Goal: Task Accomplishment & Management: Use online tool/utility

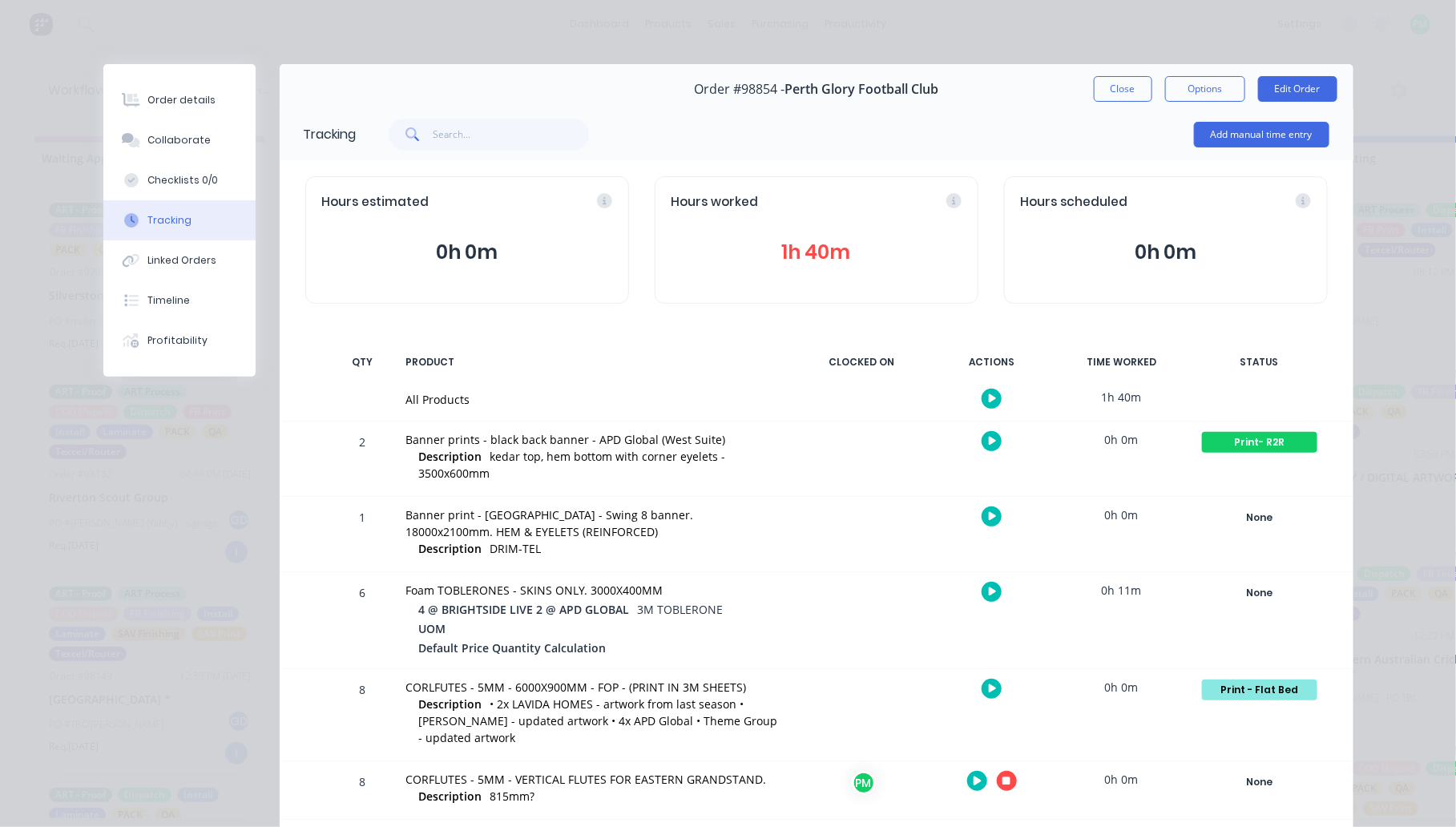
scroll to position [44, 0]
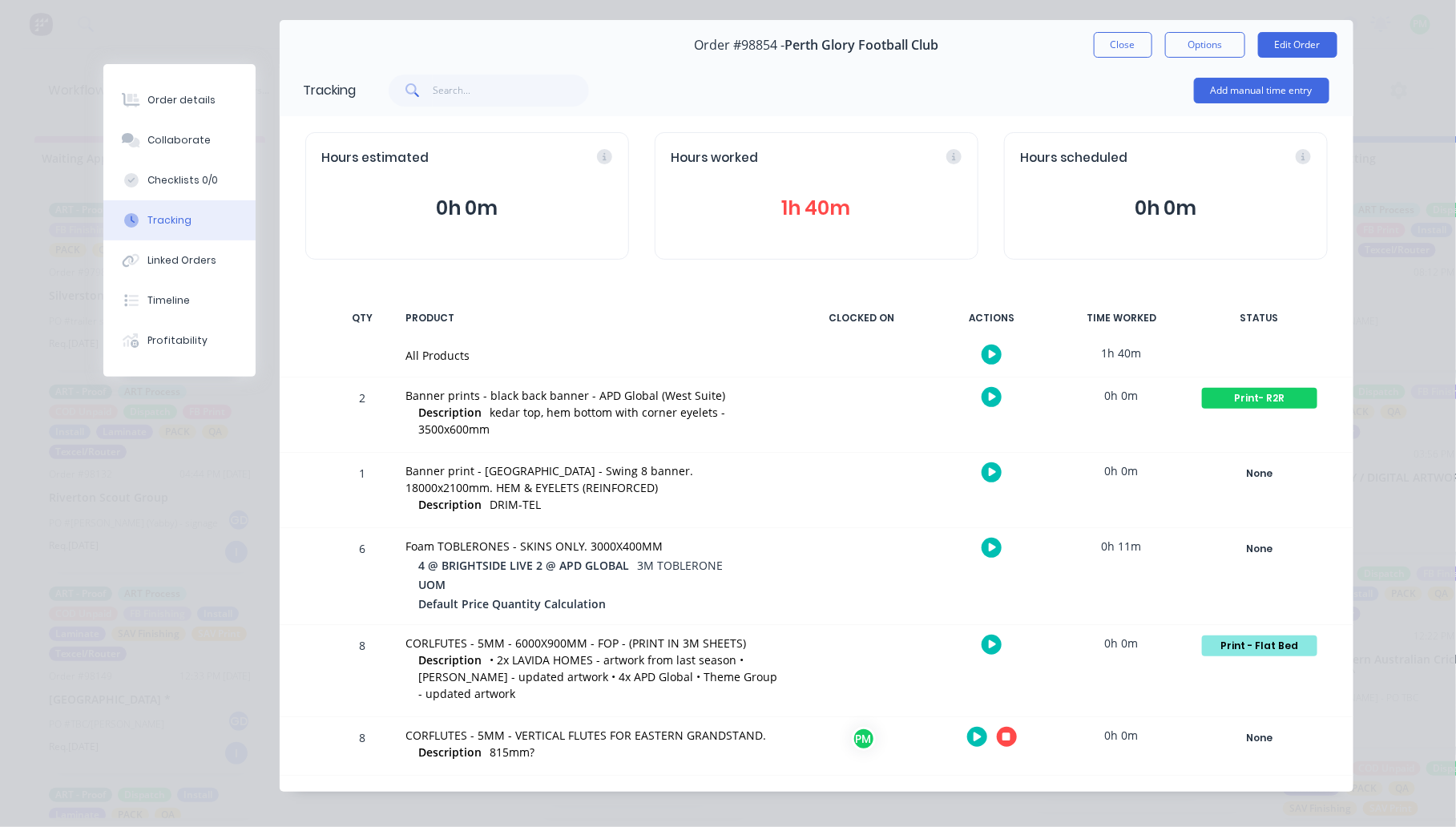
click at [76, 527] on div "Order details Collaborate Checklists 0/0 Tracking Linked Orders Timeline Profit…" at bounding box center [728, 413] width 1456 height 827
click at [1001, 730] on button "button" at bounding box center [1006, 736] width 20 height 20
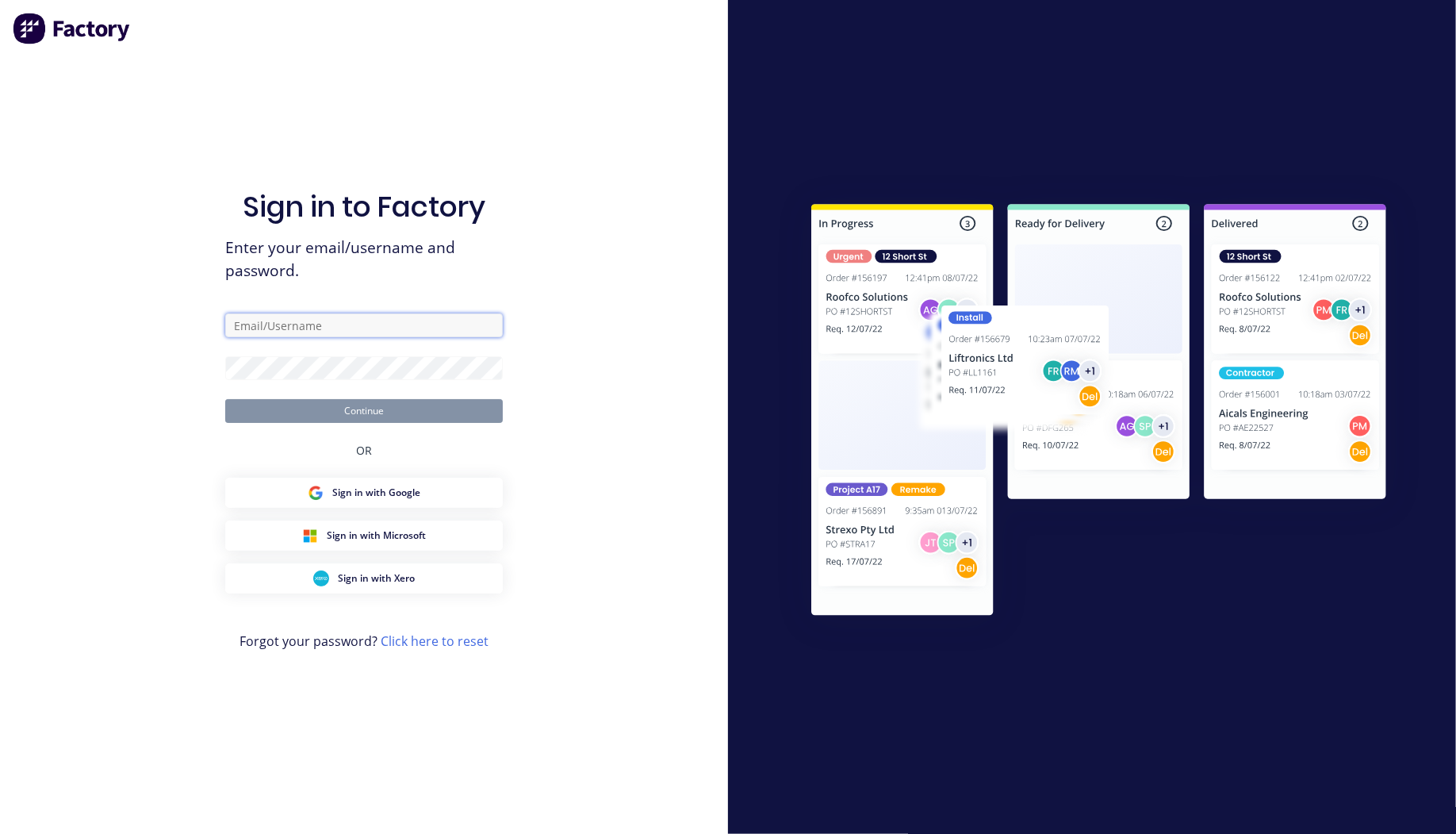
type input "[EMAIL_ADDRESS][DOMAIN_NAME]"
click at [405, 333] on input "[EMAIL_ADDRESS][DOMAIN_NAME]" at bounding box center [364, 325] width 277 height 24
click at [250, 419] on button "Continue" at bounding box center [364, 411] width 277 height 24
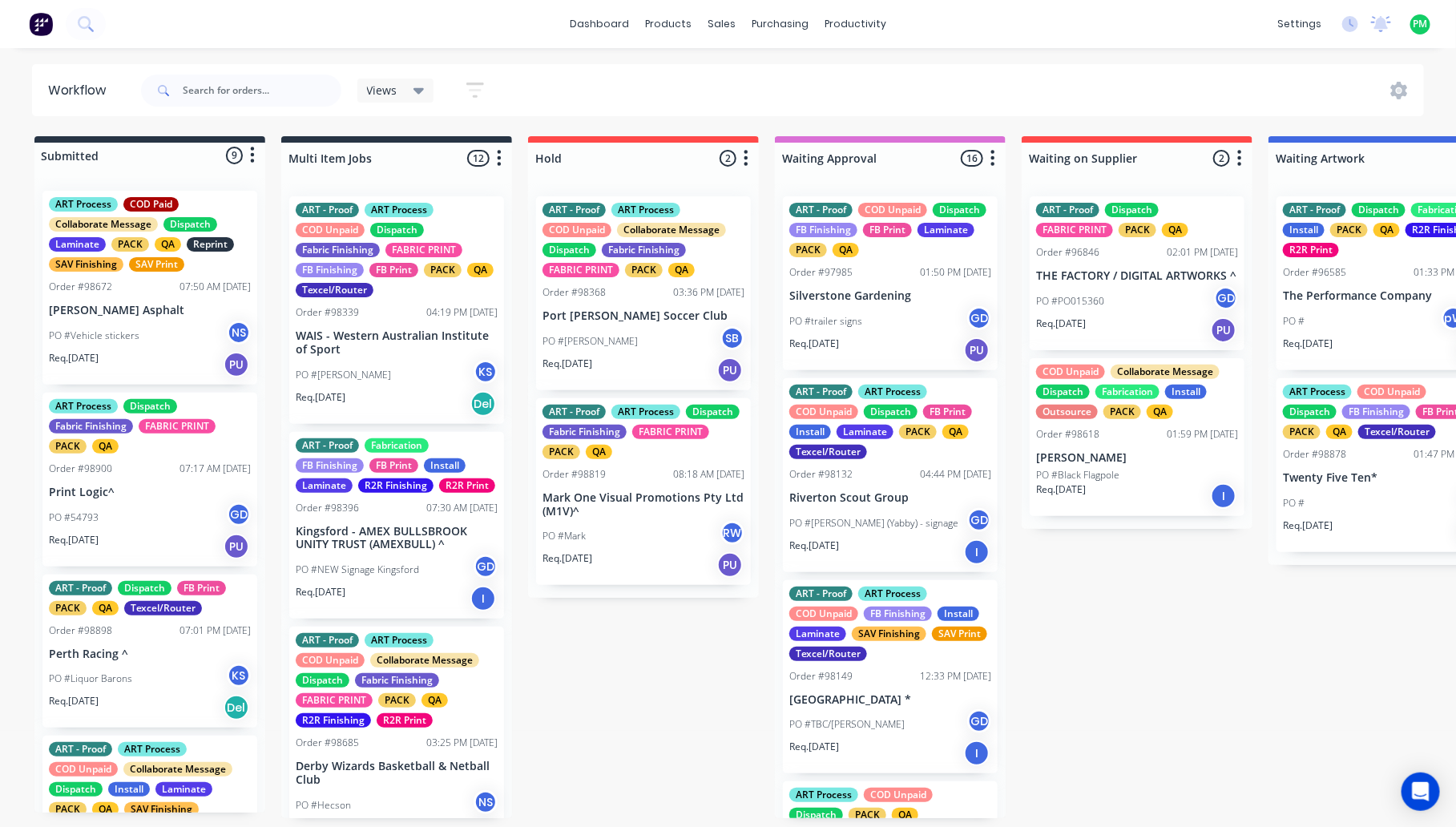
click at [389, 96] on span "Views" at bounding box center [382, 90] width 30 height 17
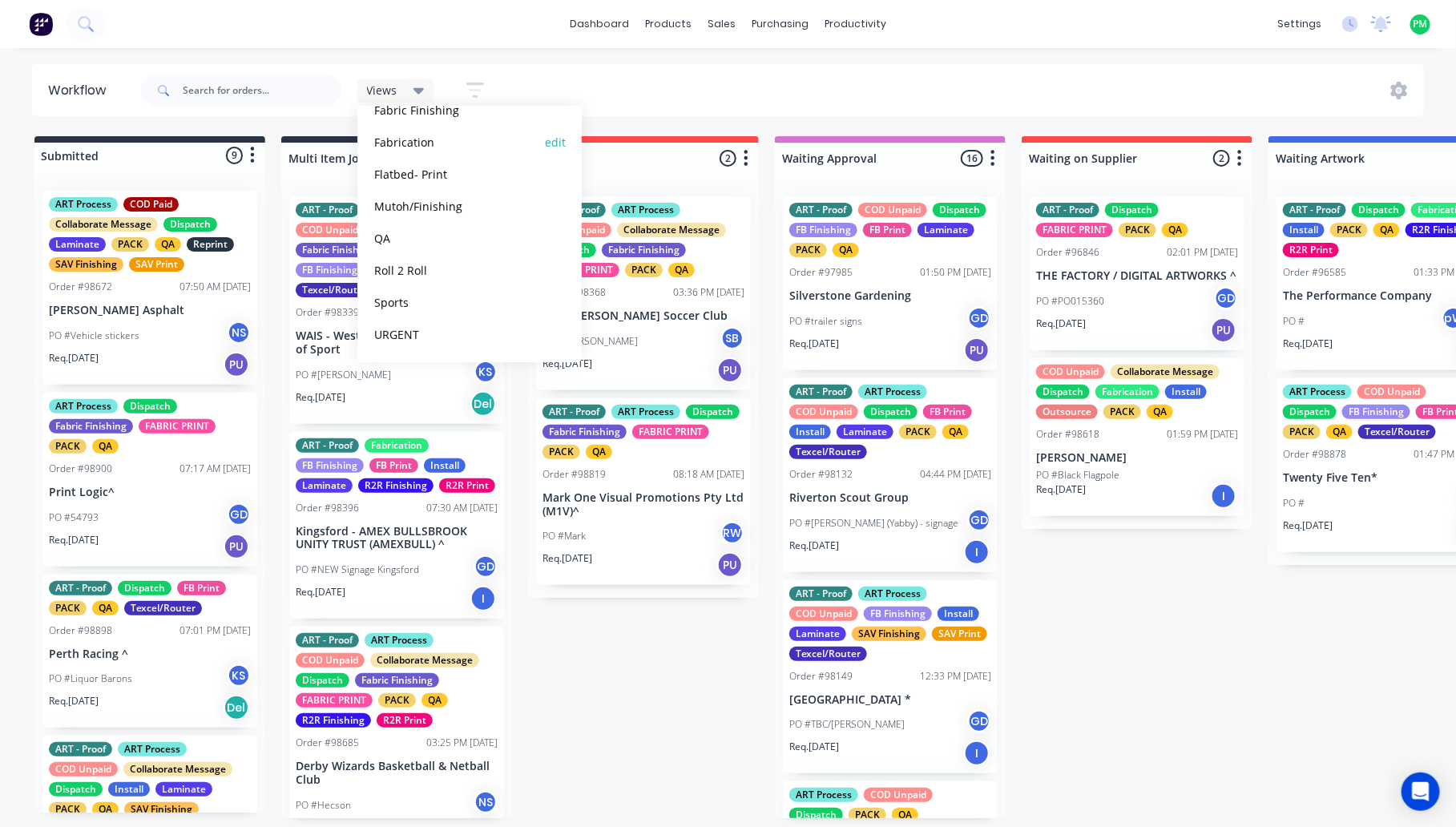
scroll to position [161, 0]
click at [410, 269] on button "Flatbed- Print" at bounding box center [454, 273] width 170 height 19
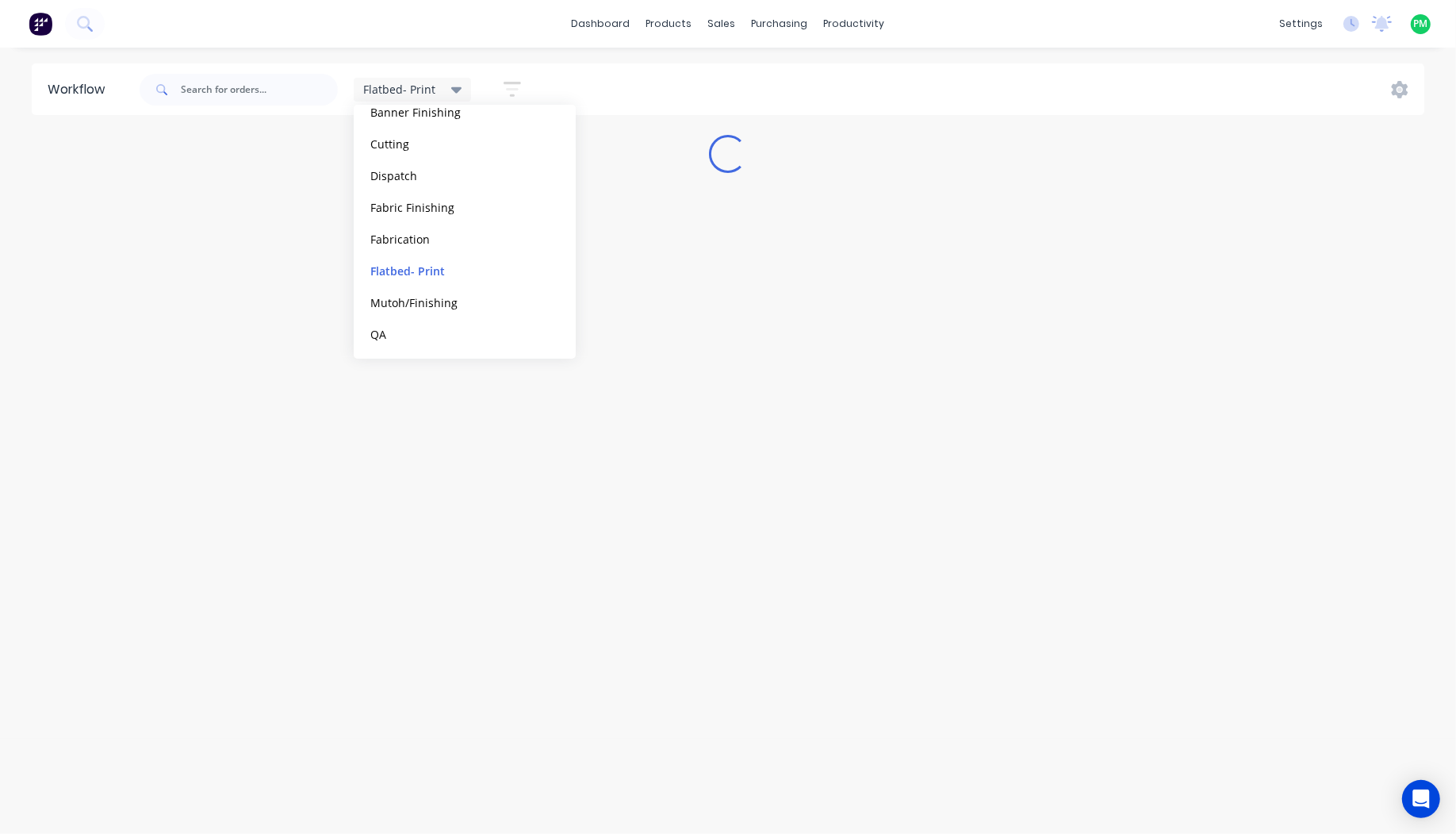
click at [568, 75] on div "Flatbed- Print Save new view None (Default) edit ART DEPT edit Banner Finishing…" at bounding box center [780, 90] width 1288 height 48
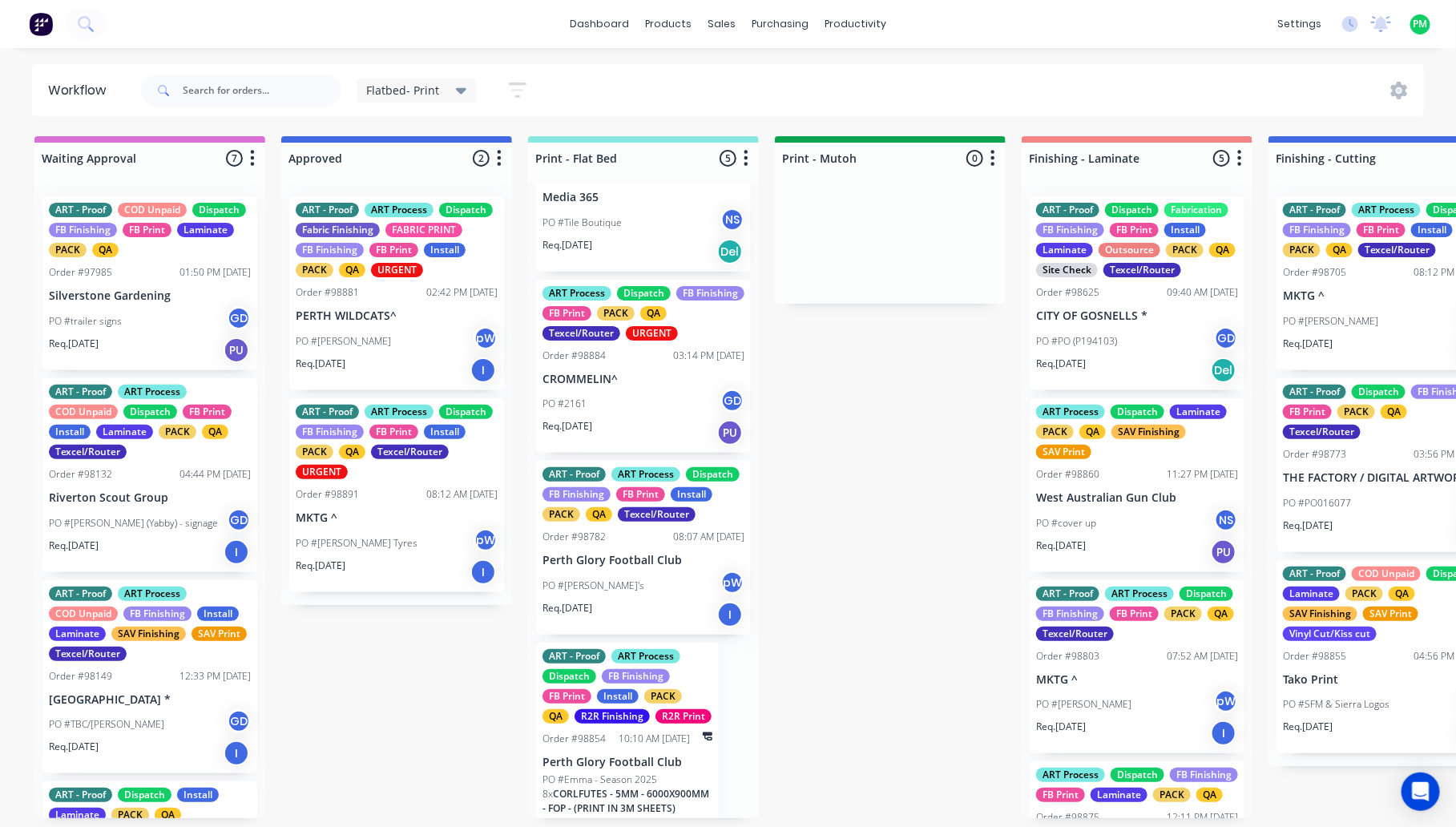
scroll to position [389, 0]
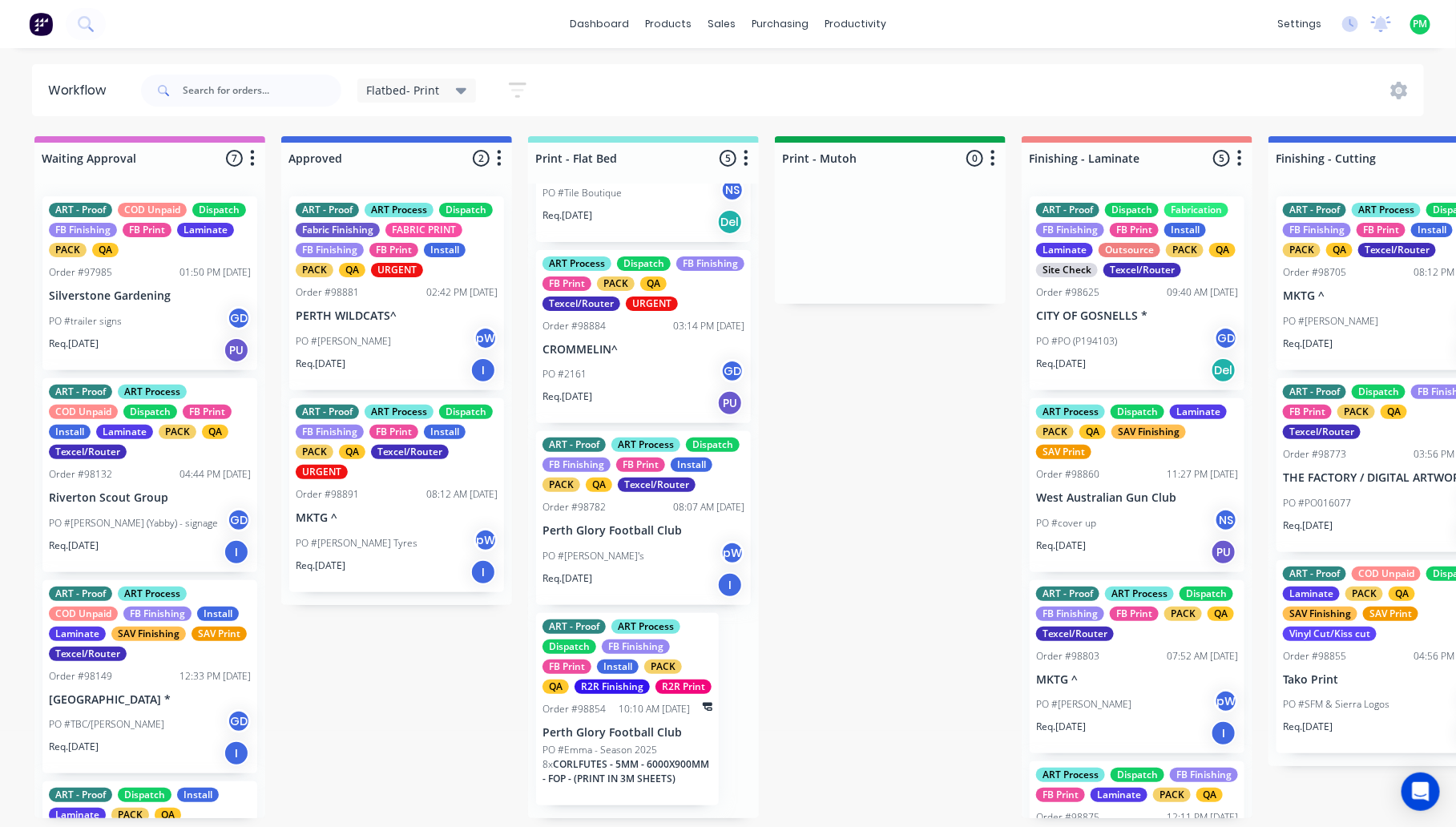
click at [615, 738] on p "Perth Glory Football Club" at bounding box center [627, 732] width 170 height 13
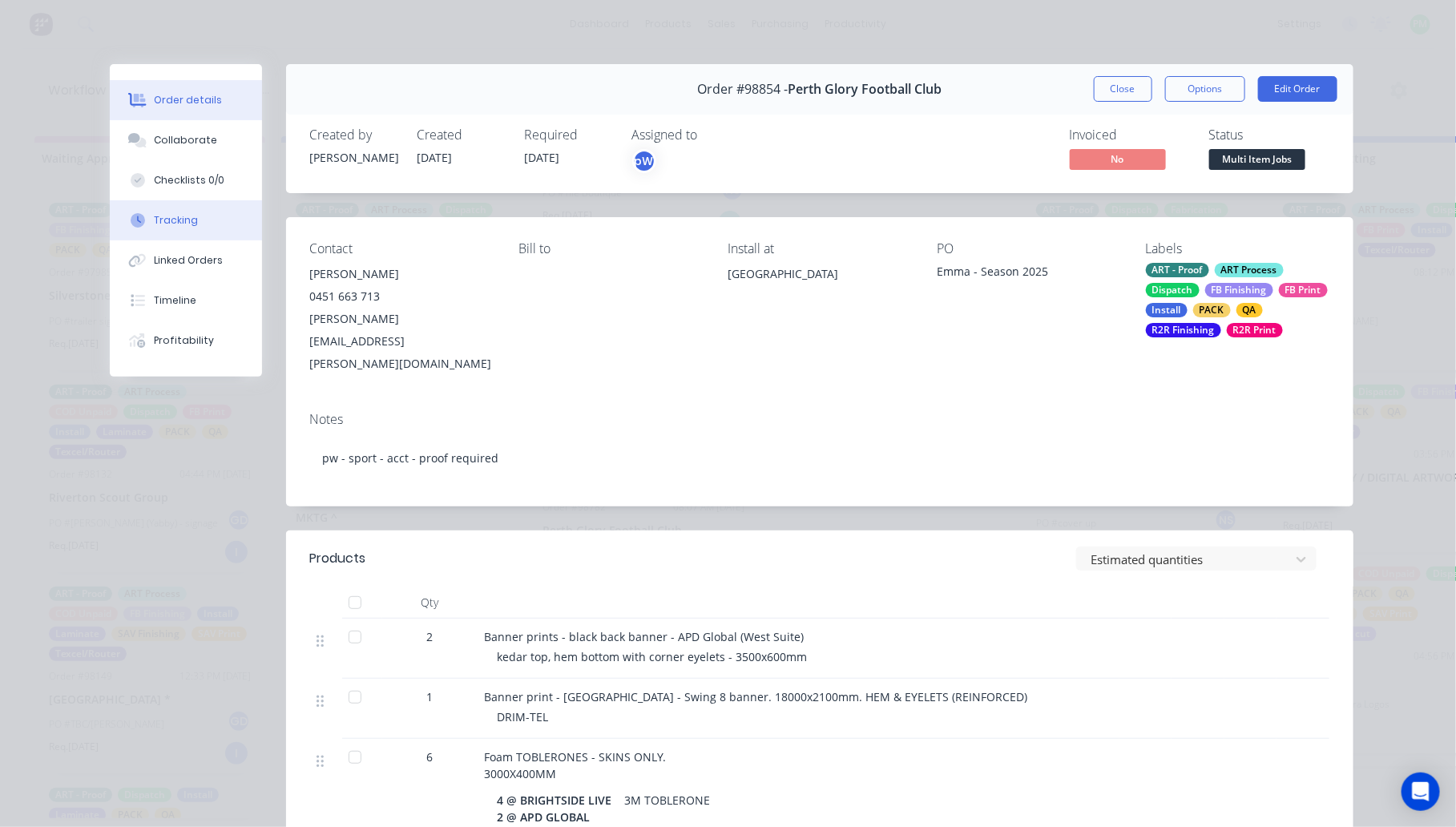
click at [177, 221] on div "Tracking" at bounding box center [175, 220] width 44 height 14
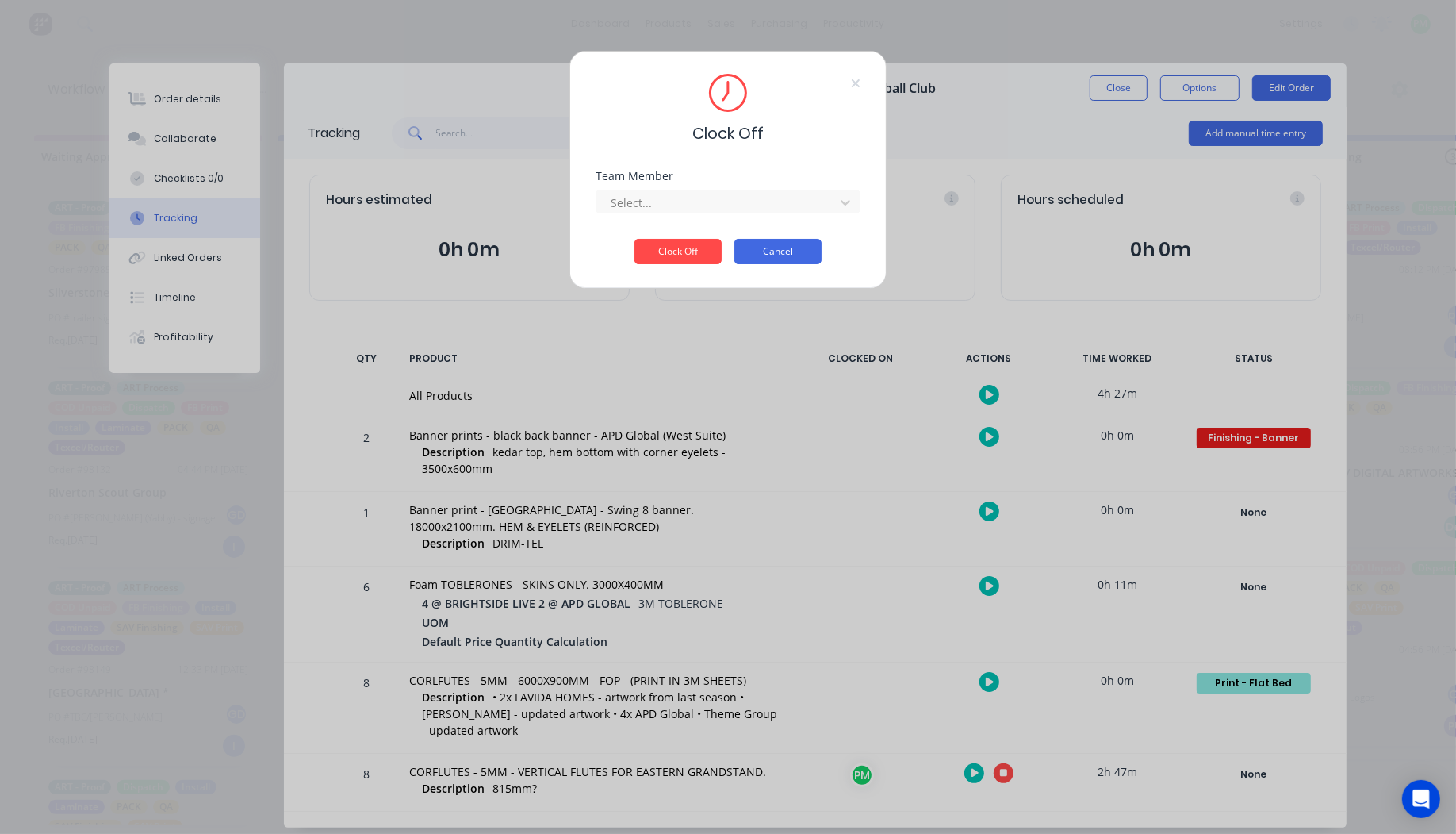
click at [743, 243] on button "Cancel" at bounding box center [778, 251] width 87 height 26
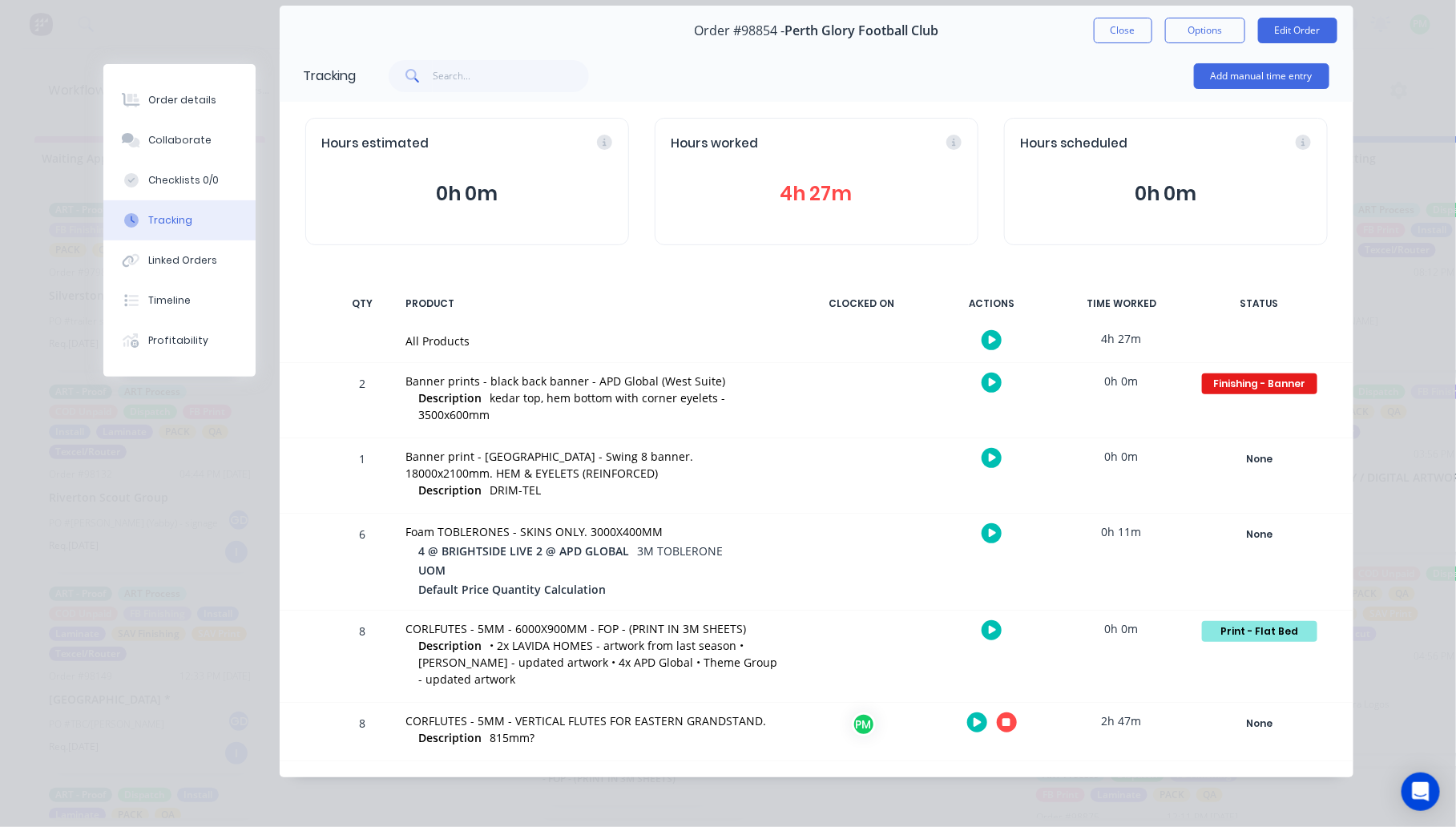
scroll to position [5, 0]
click at [1000, 714] on button "button" at bounding box center [1006, 722] width 20 height 20
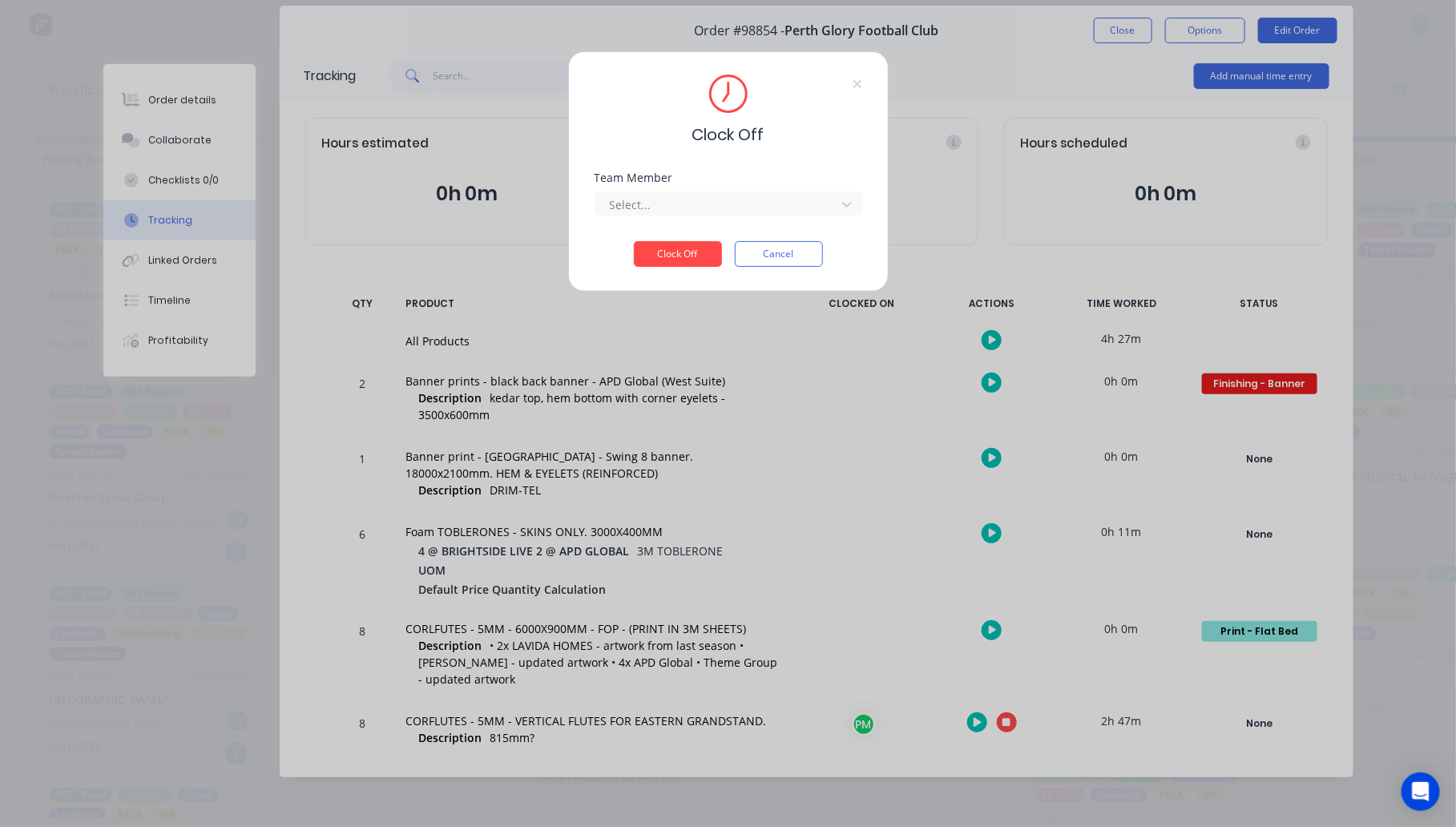
scroll to position [44, 0]
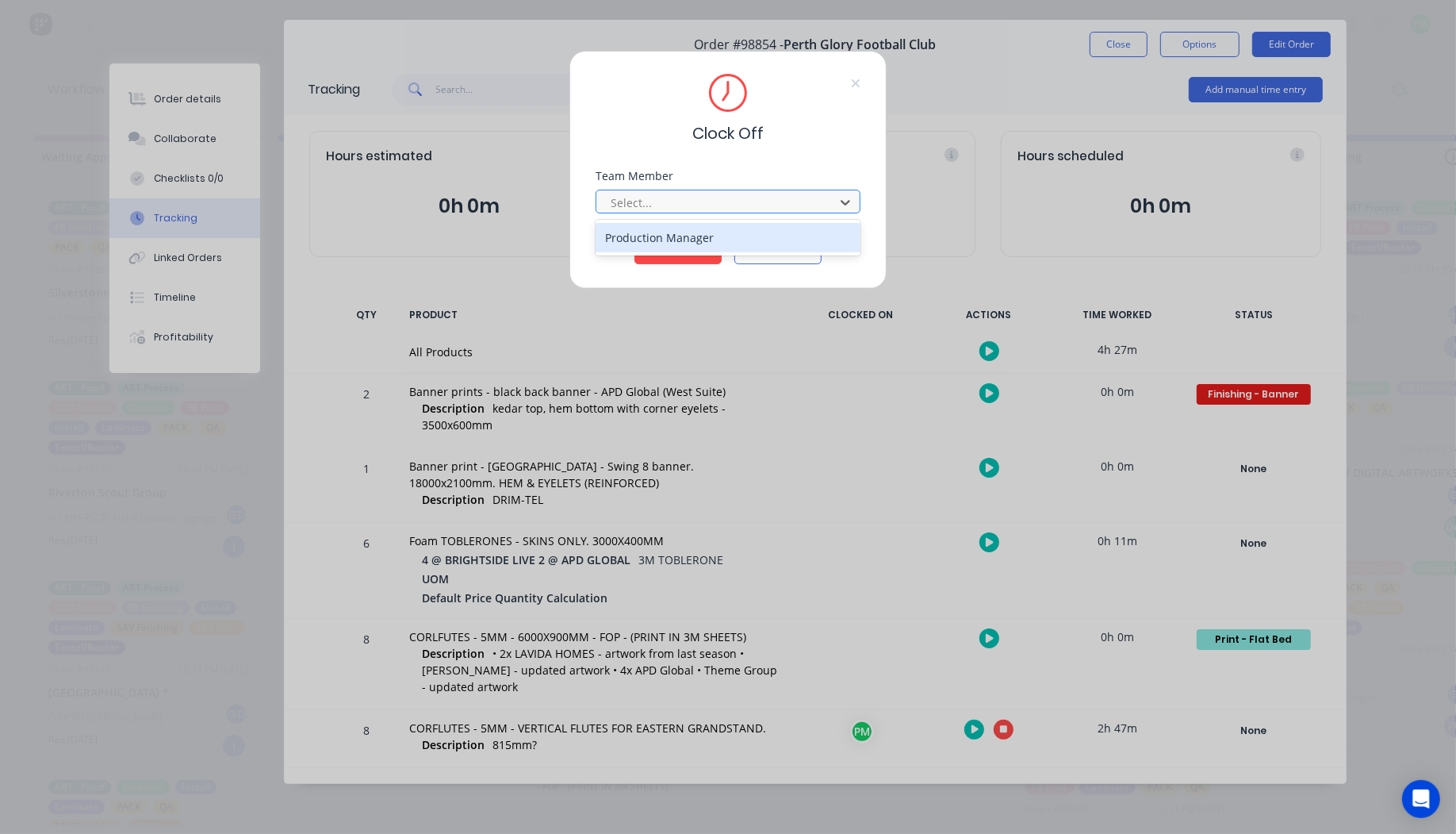
click at [714, 202] on div at bounding box center [718, 202] width 217 height 19
click at [680, 240] on div "Production Manager" at bounding box center [728, 237] width 265 height 29
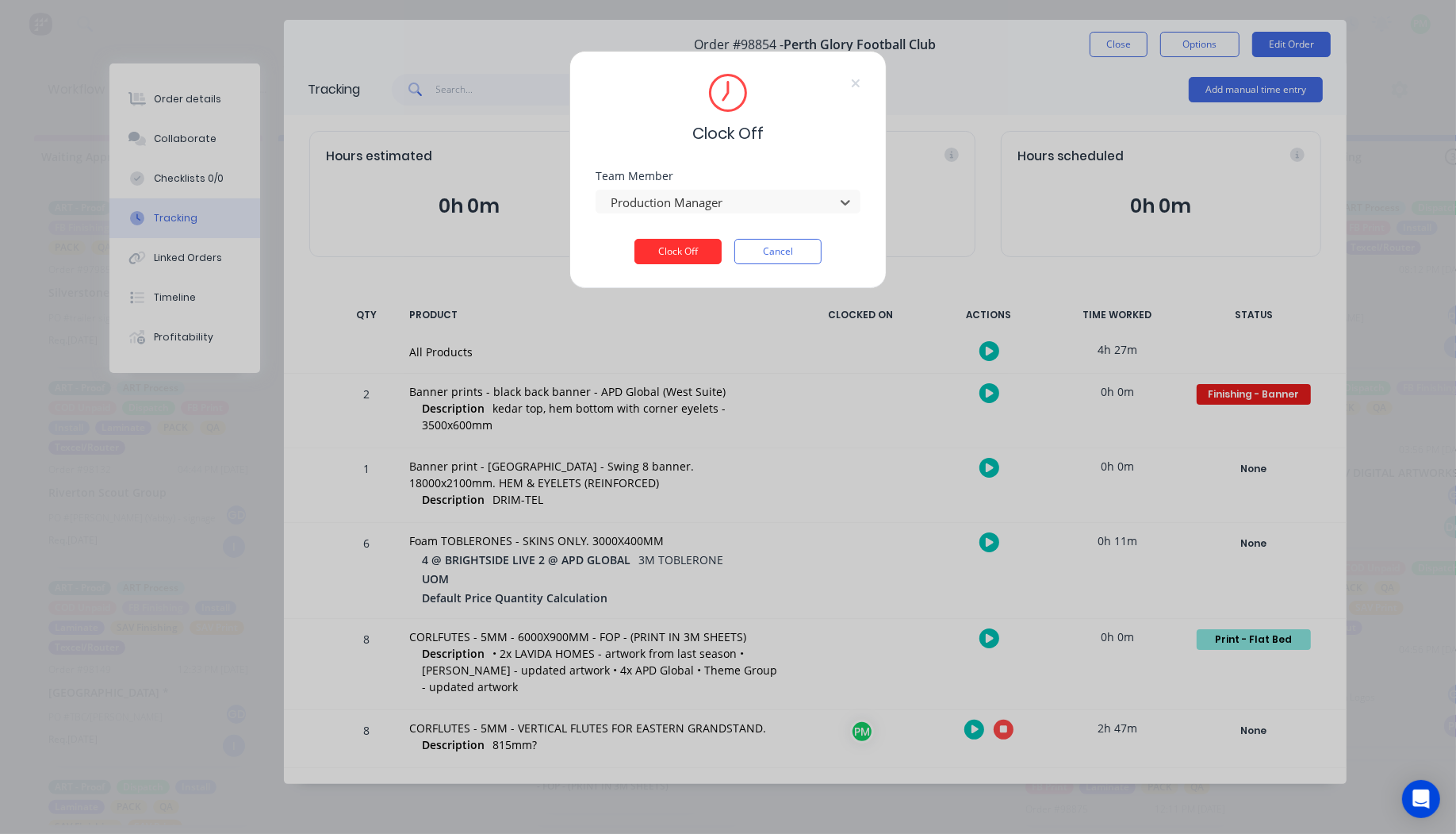
click at [680, 253] on button "Clock Off" at bounding box center [677, 251] width 87 height 26
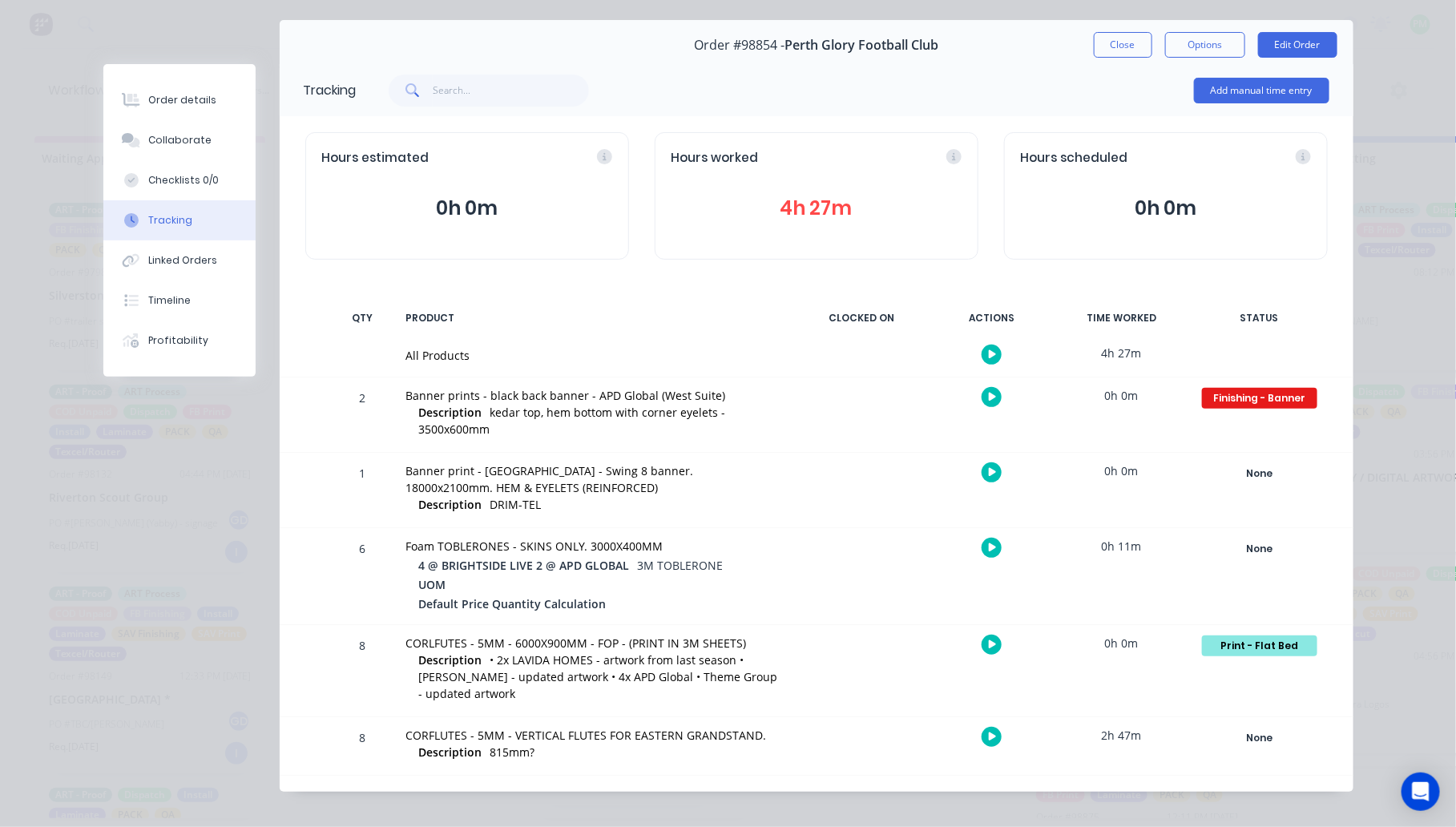
click at [981, 640] on button "button" at bounding box center [991, 644] width 20 height 20
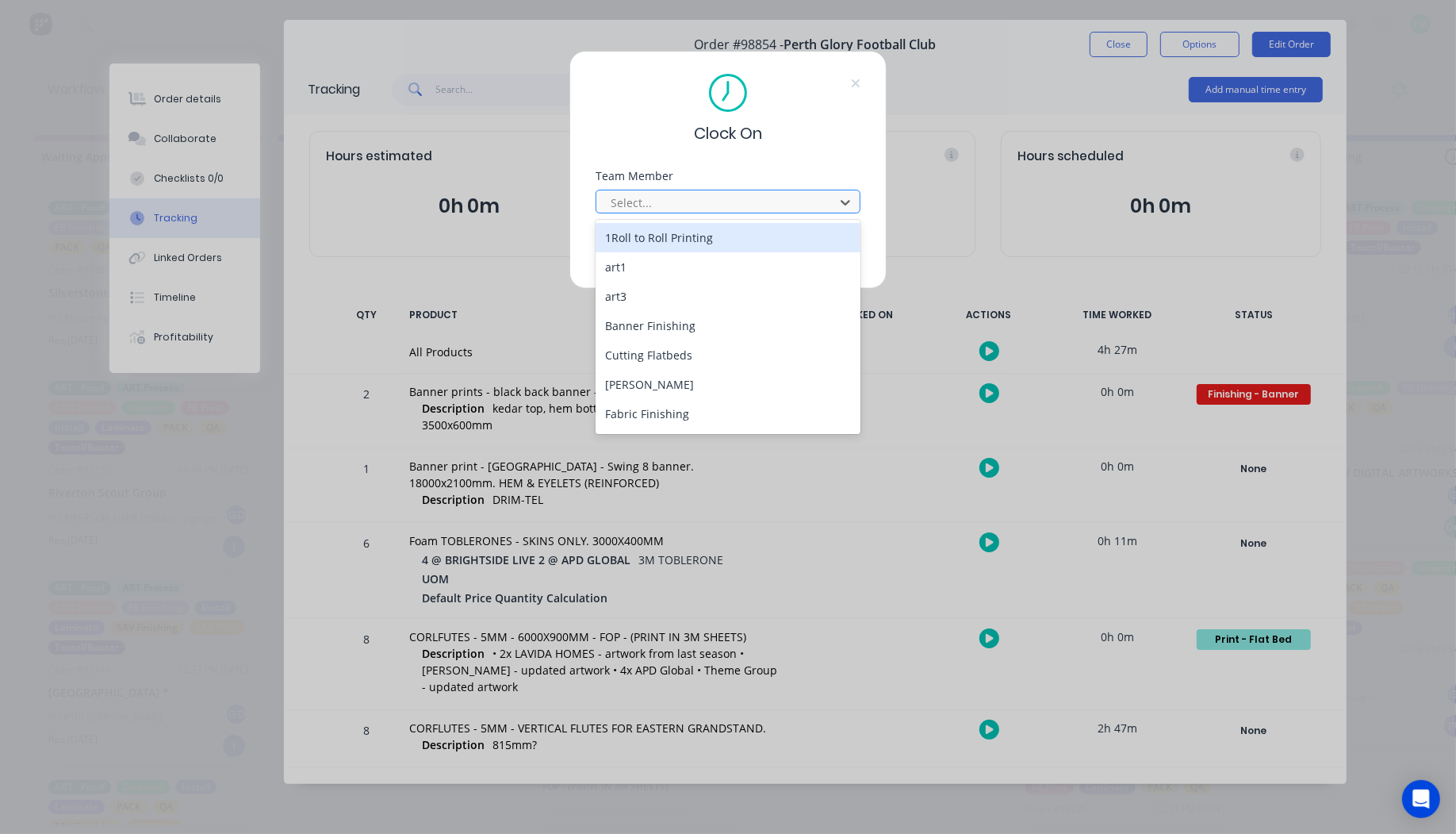
click at [710, 199] on div at bounding box center [718, 202] width 217 height 19
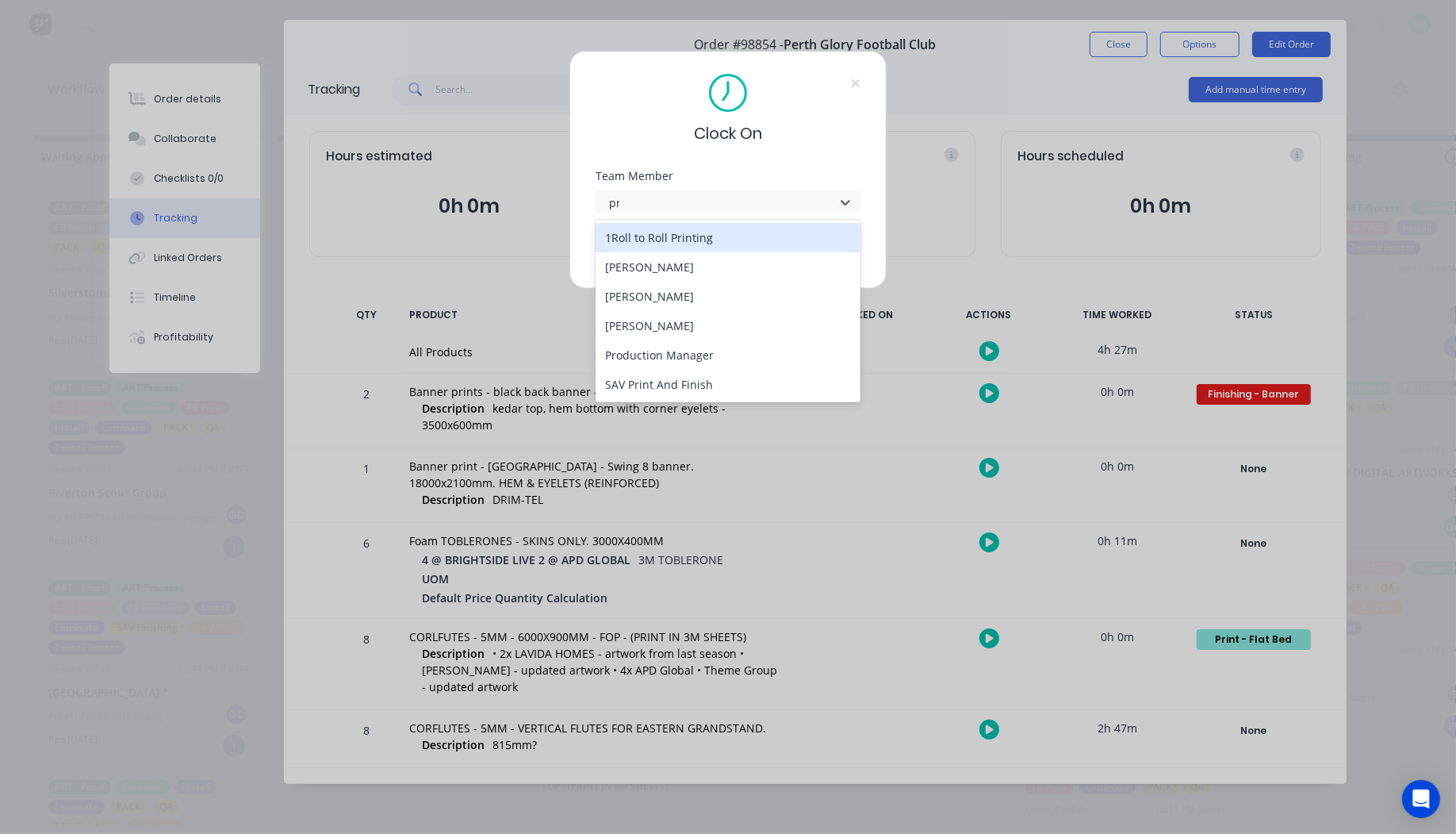
type input "pro"
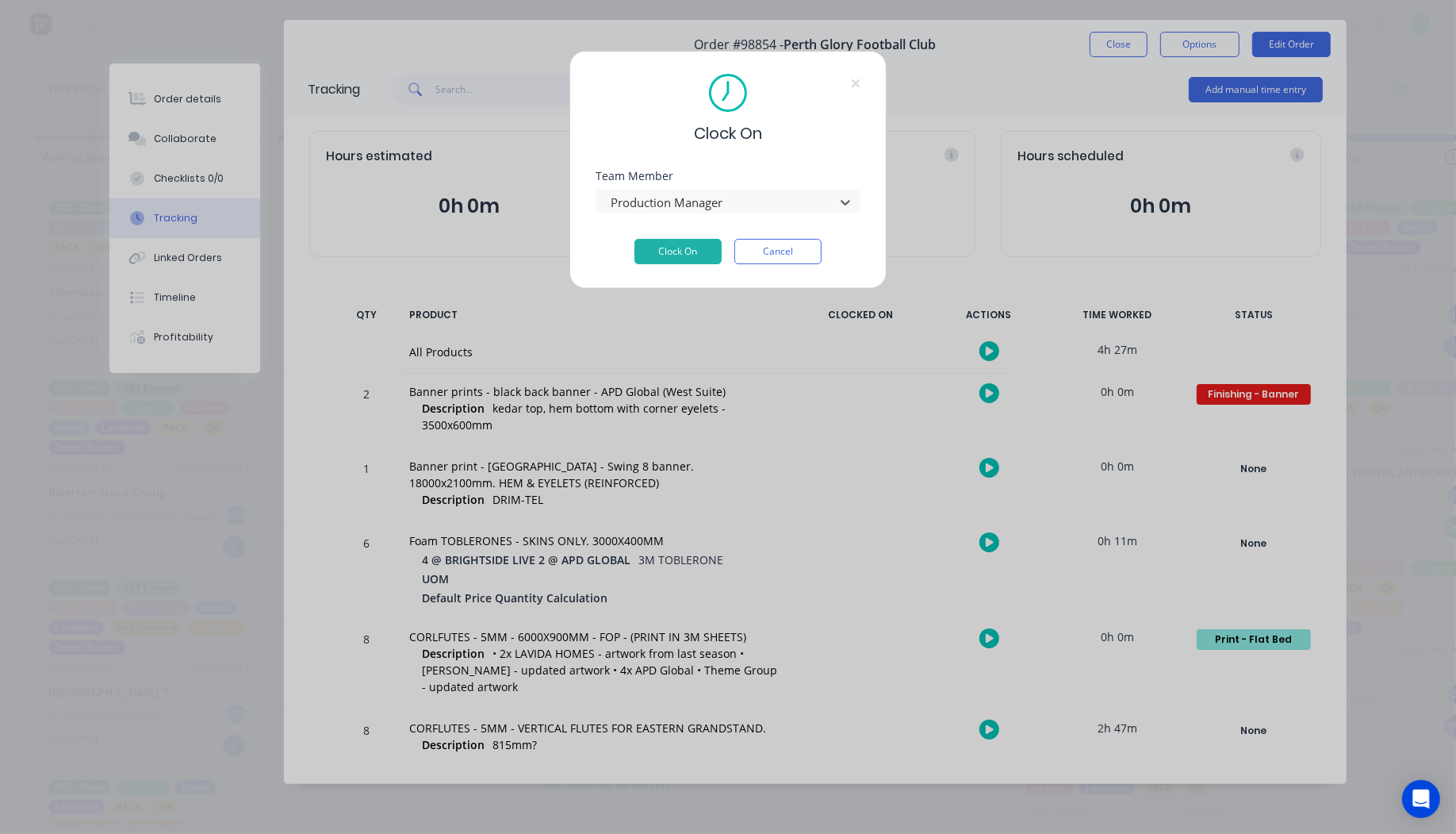
click at [634, 239] on button "Clock On" at bounding box center [677, 251] width 87 height 26
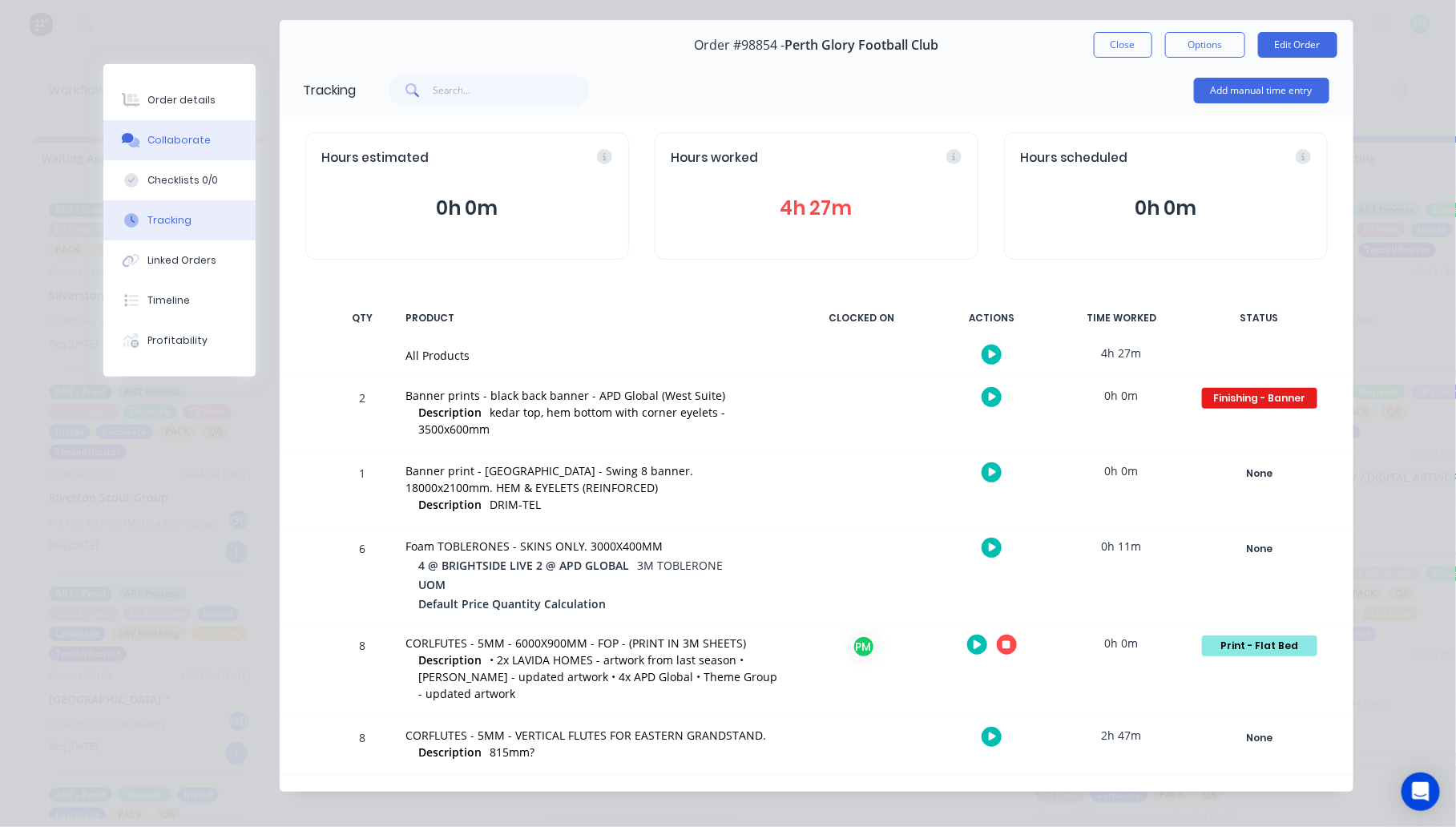
click at [154, 149] on button "Collaborate" at bounding box center [179, 140] width 153 height 40
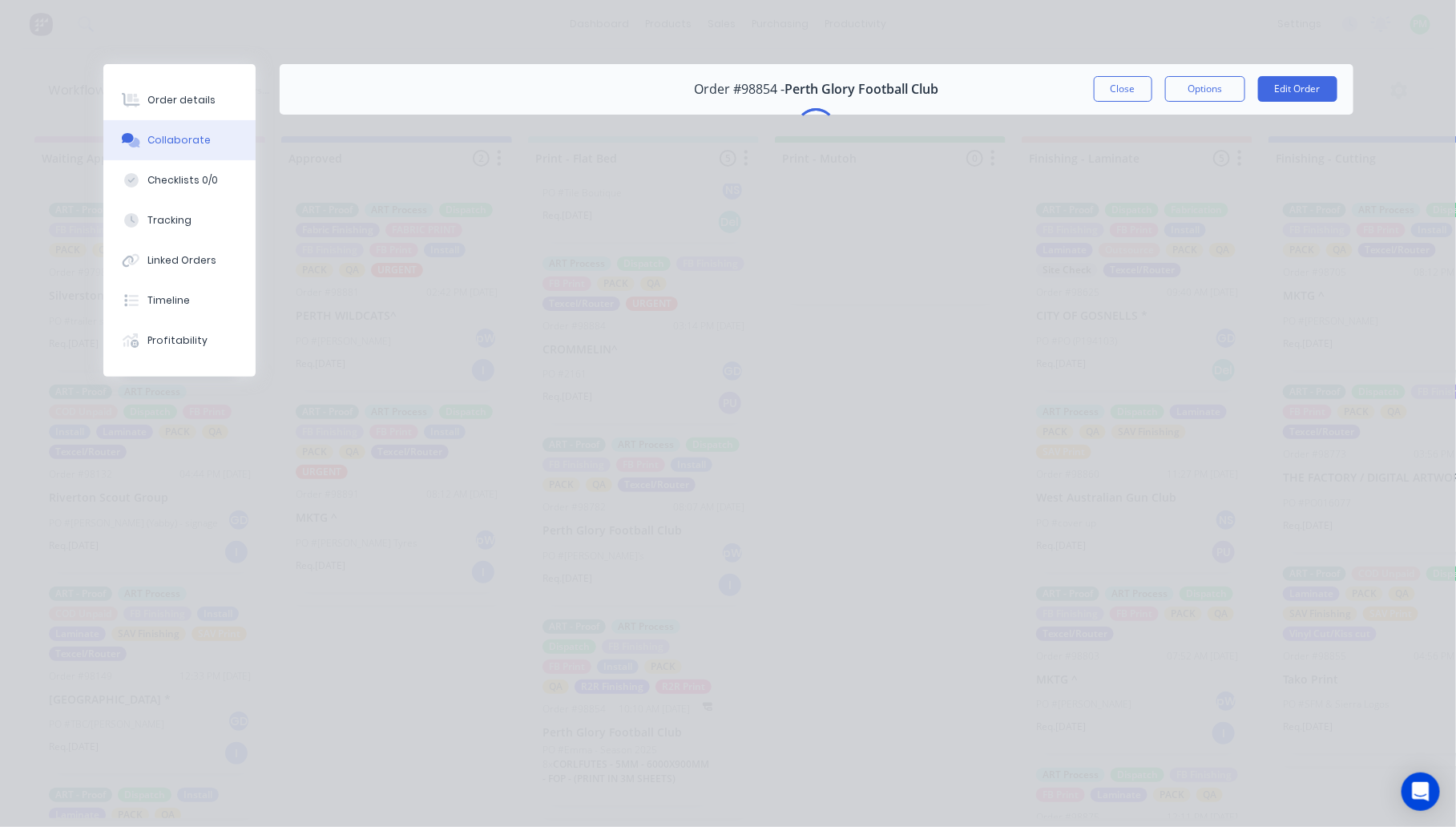
scroll to position [0, 0]
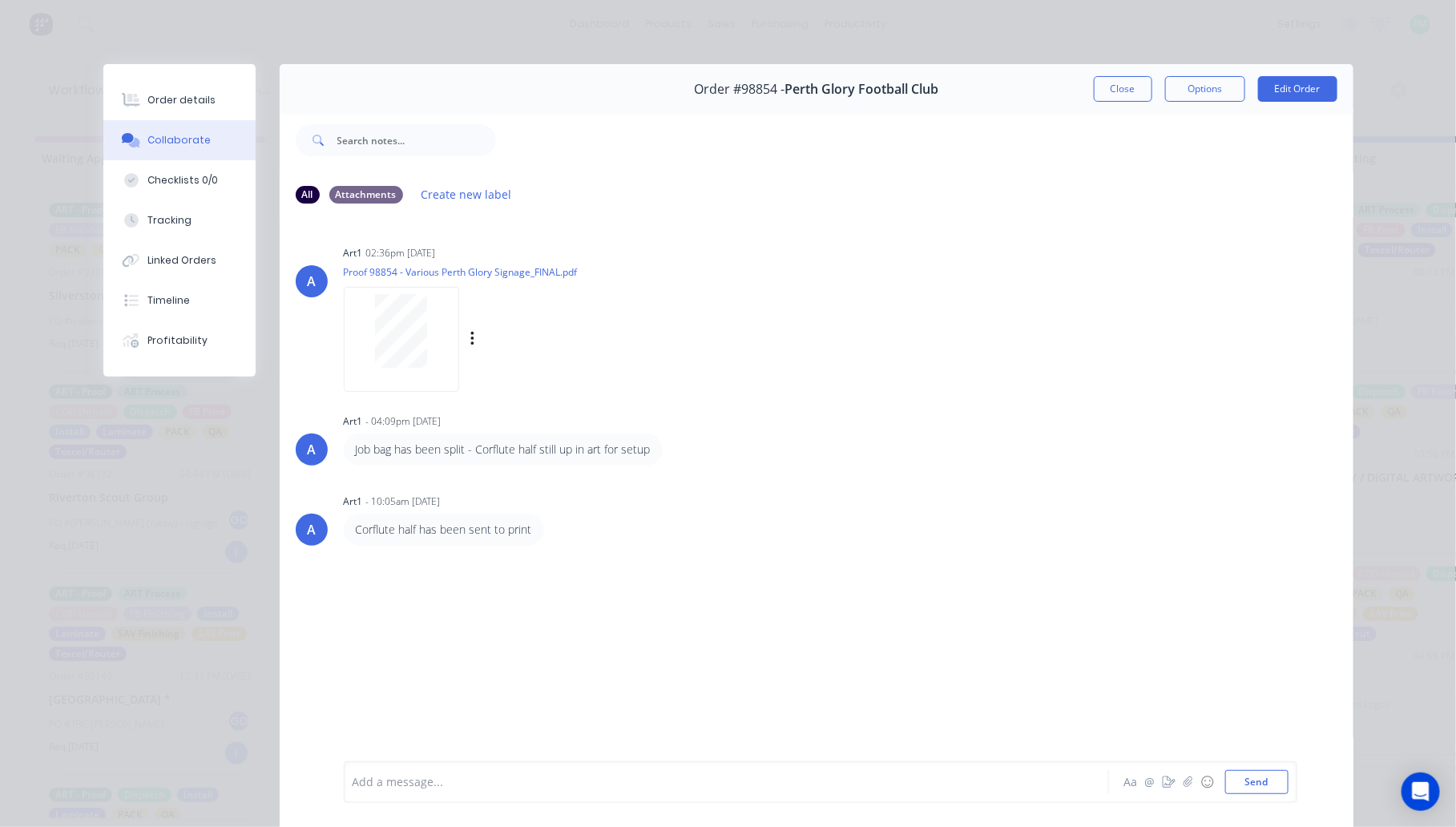
click at [393, 367] on div at bounding box center [401, 339] width 115 height 105
